Goal: Transaction & Acquisition: Purchase product/service

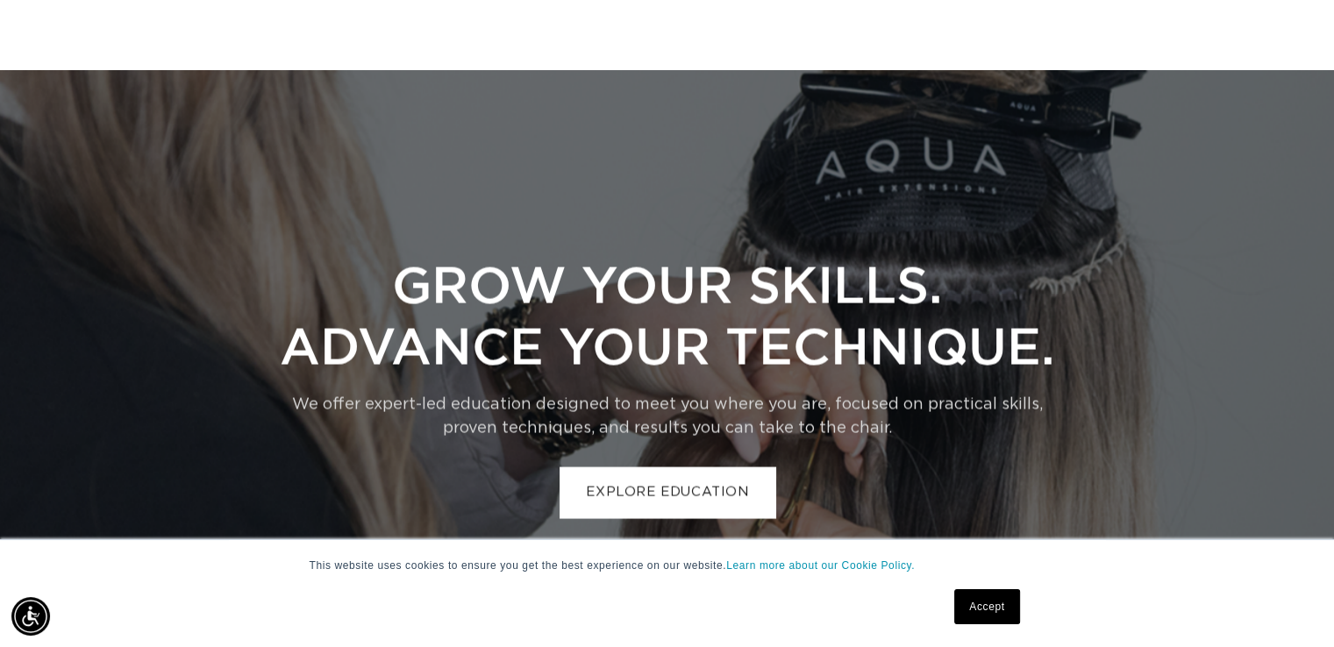
scroll to position [0, 2418]
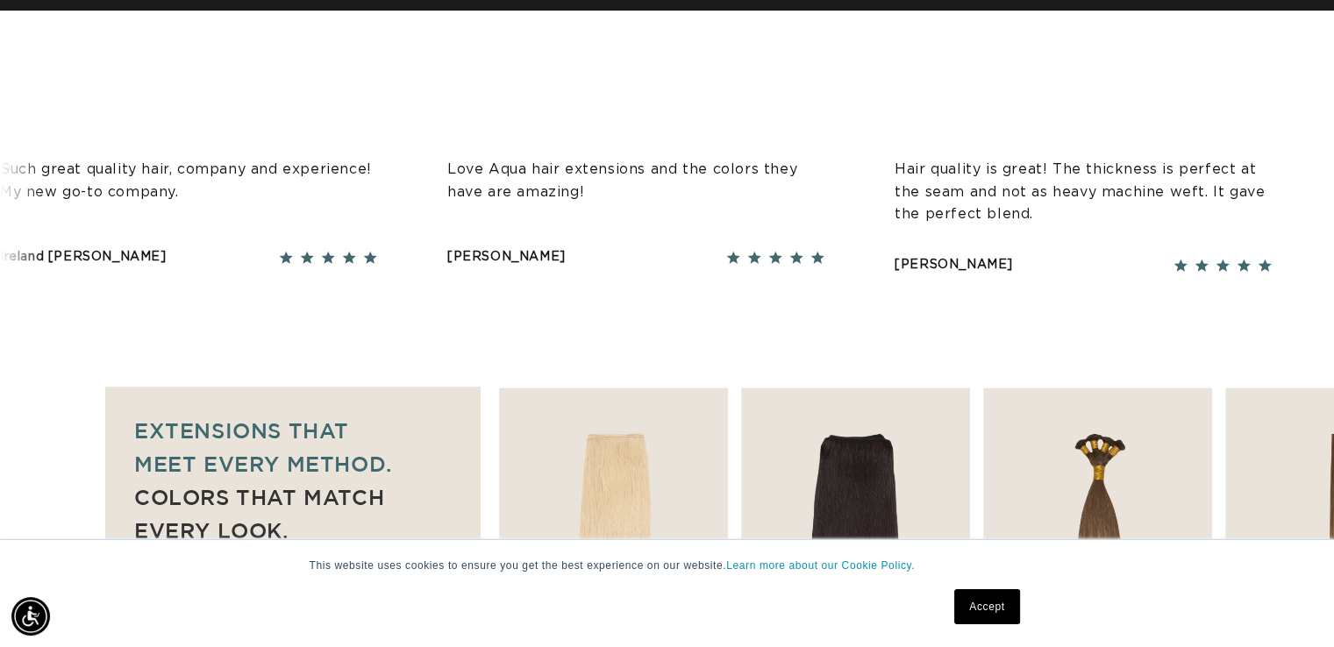
scroll to position [0, 0]
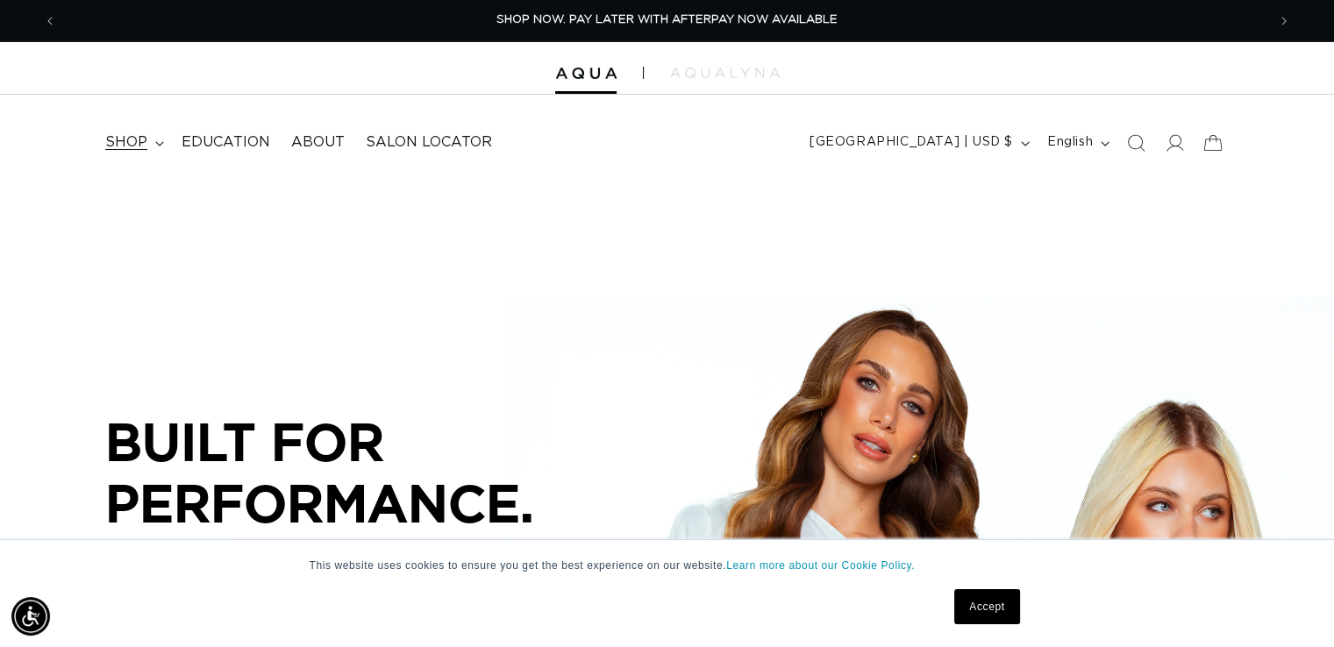
click at [141, 148] on span "shop" at bounding box center [126, 142] width 42 height 18
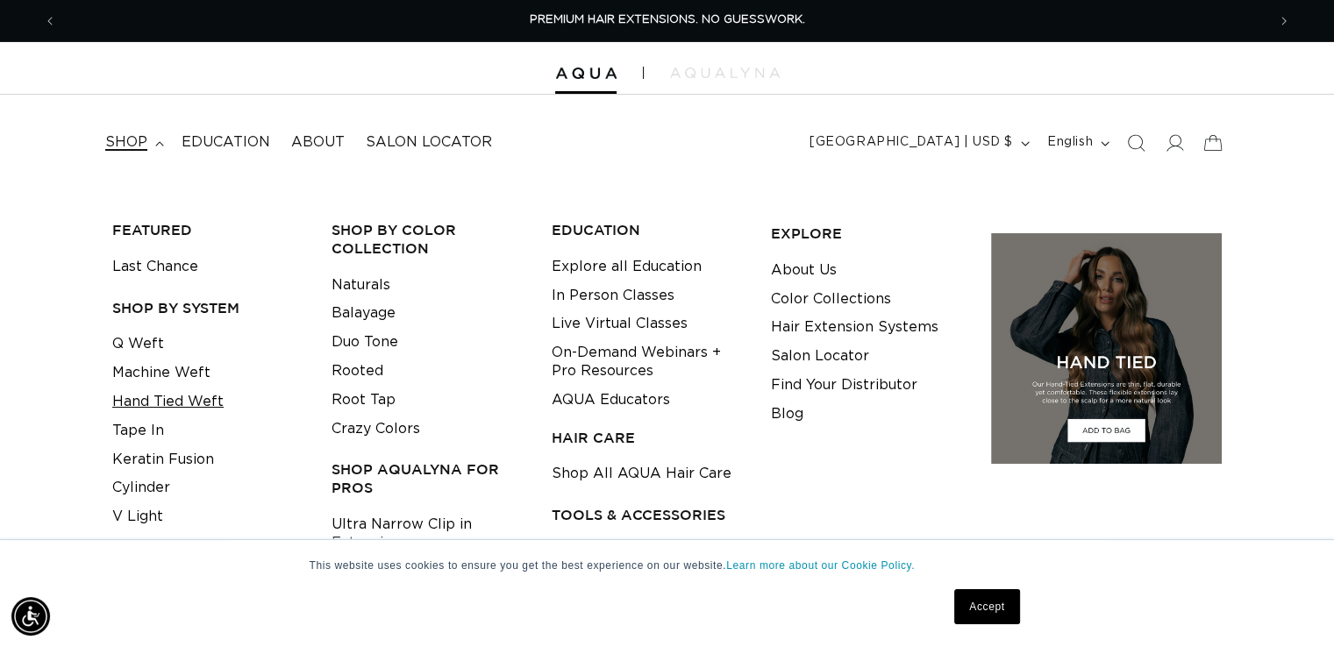
click at [154, 399] on link "Hand Tied Weft" at bounding box center [167, 402] width 111 height 29
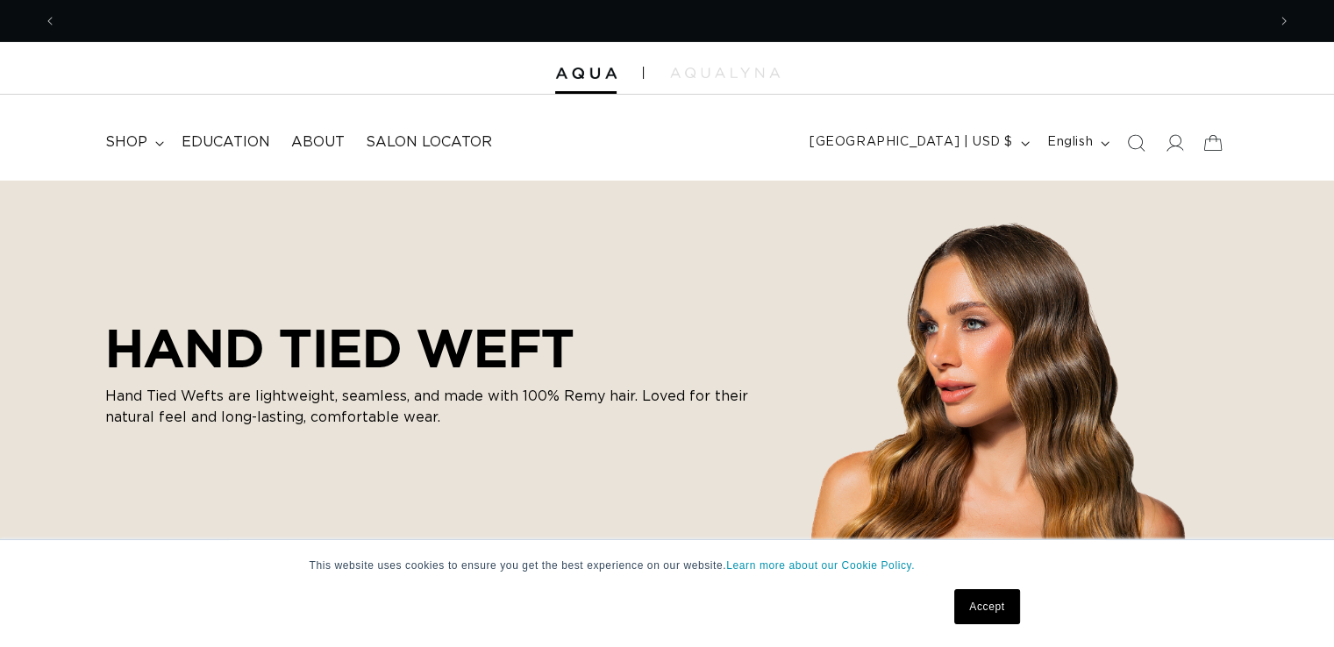
scroll to position [0, 1209]
click at [993, 609] on link "Accept" at bounding box center [986, 606] width 65 height 35
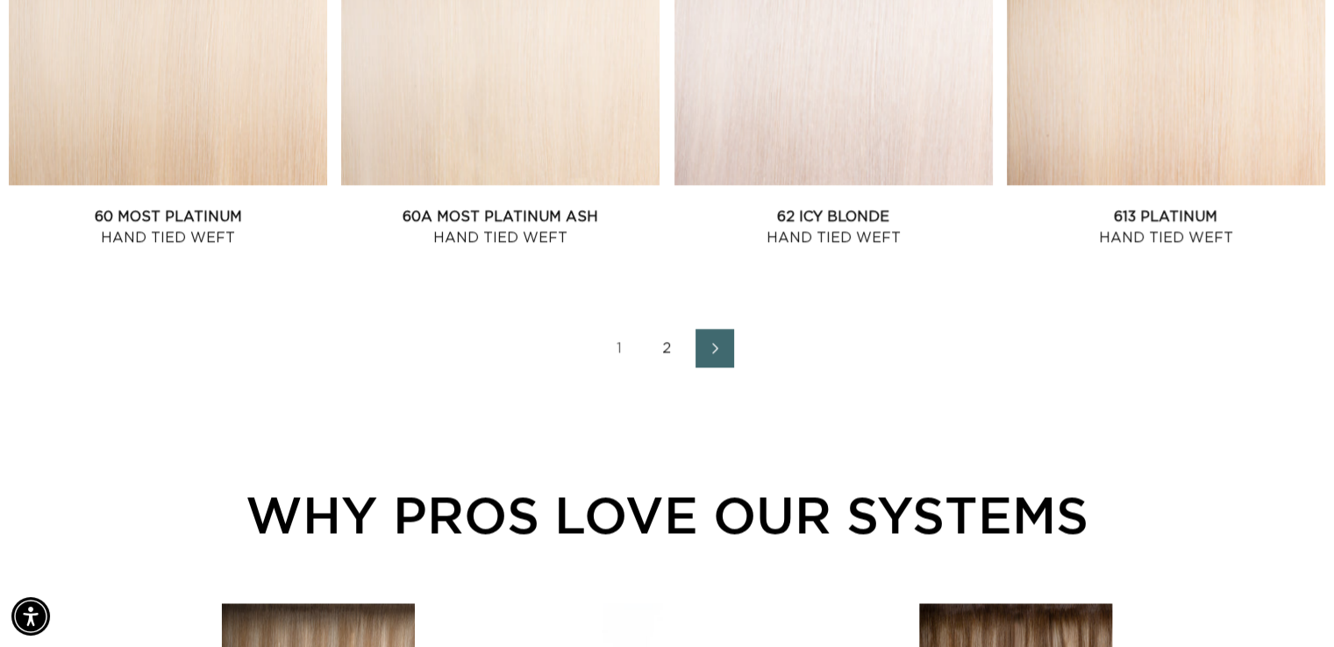
click at [669, 349] on link "2" at bounding box center [667, 348] width 39 height 39
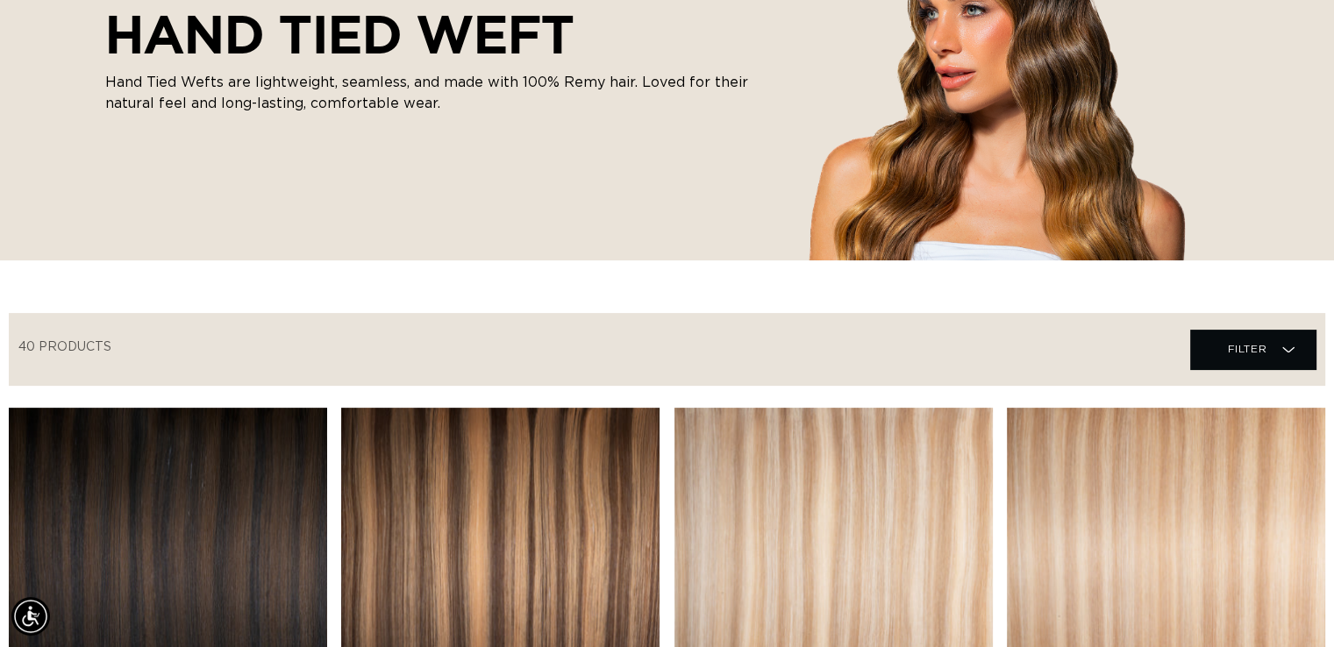
scroll to position [0, 2418]
